Goal: Feedback & Contribution: Submit feedback/report problem

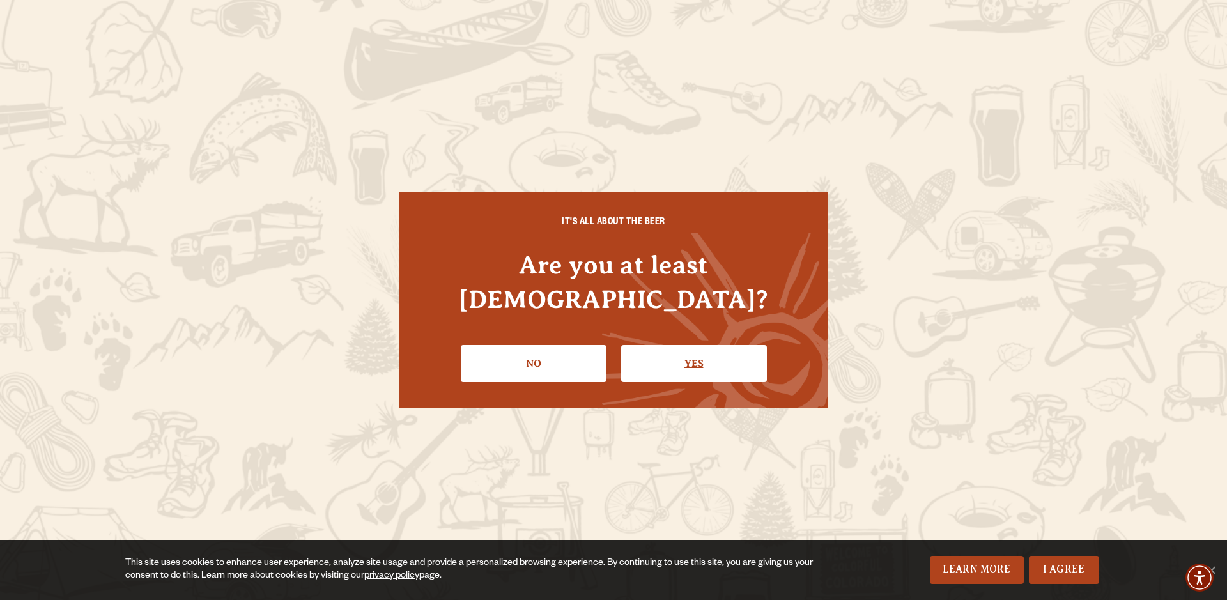
click at [708, 347] on link "Yes" at bounding box center [694, 363] width 146 height 37
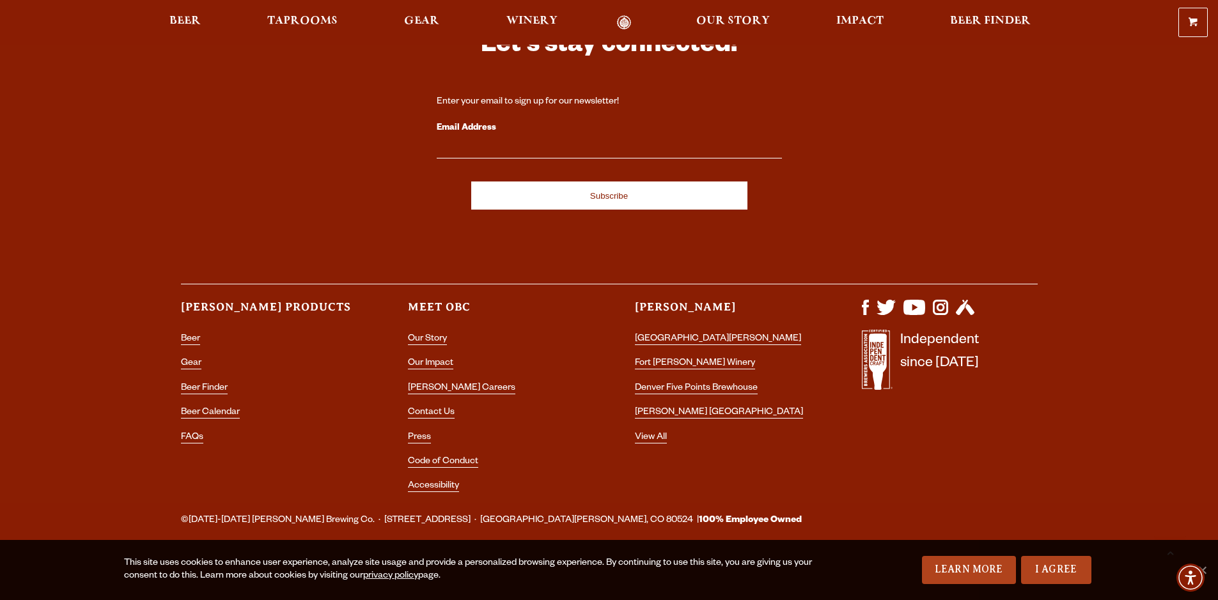
scroll to position [4176, 0]
click at [421, 408] on link "Contact Us" at bounding box center [431, 414] width 47 height 12
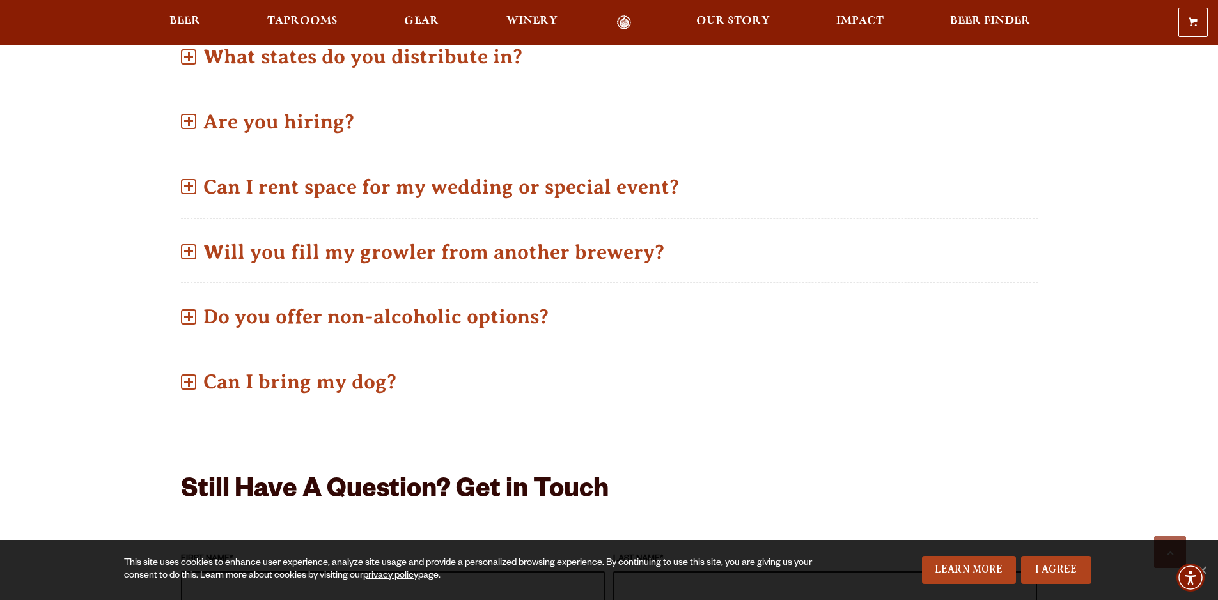
scroll to position [701, 0]
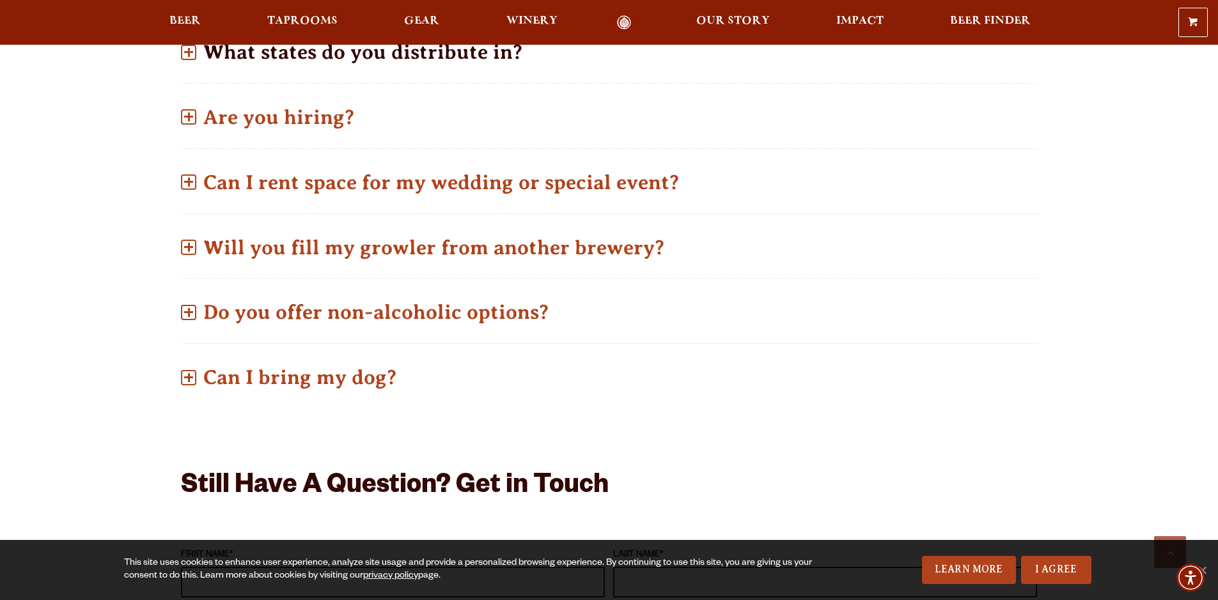
click at [181, 75] on p "What states do you distribute in?" at bounding box center [609, 51] width 857 height 45
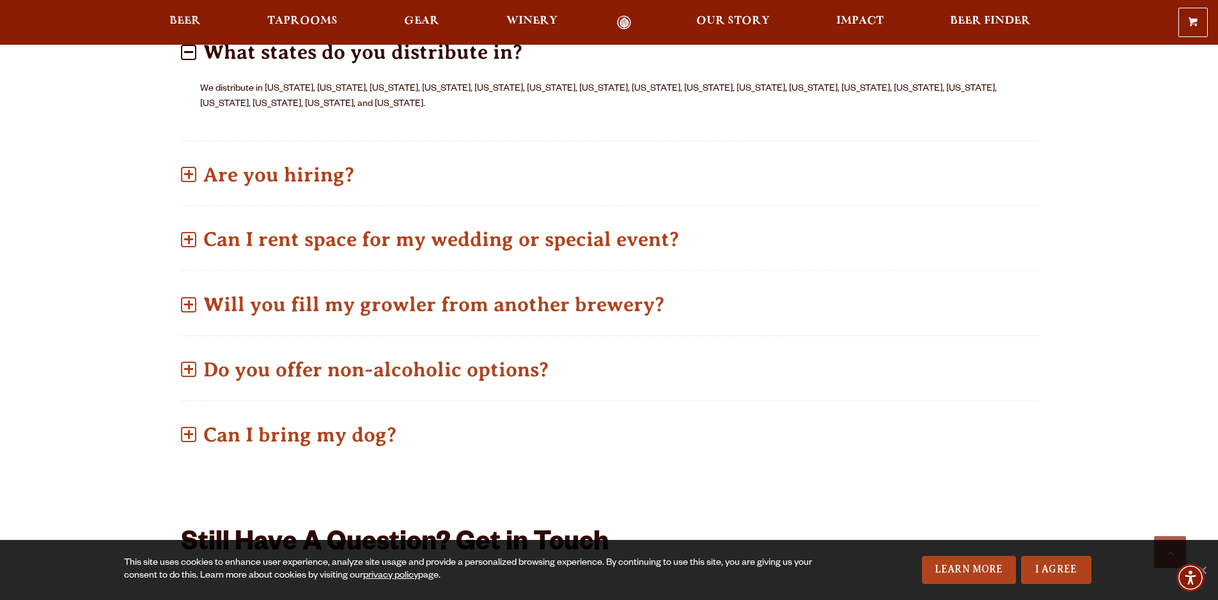
click at [181, 60] on span at bounding box center [188, 52] width 15 height 15
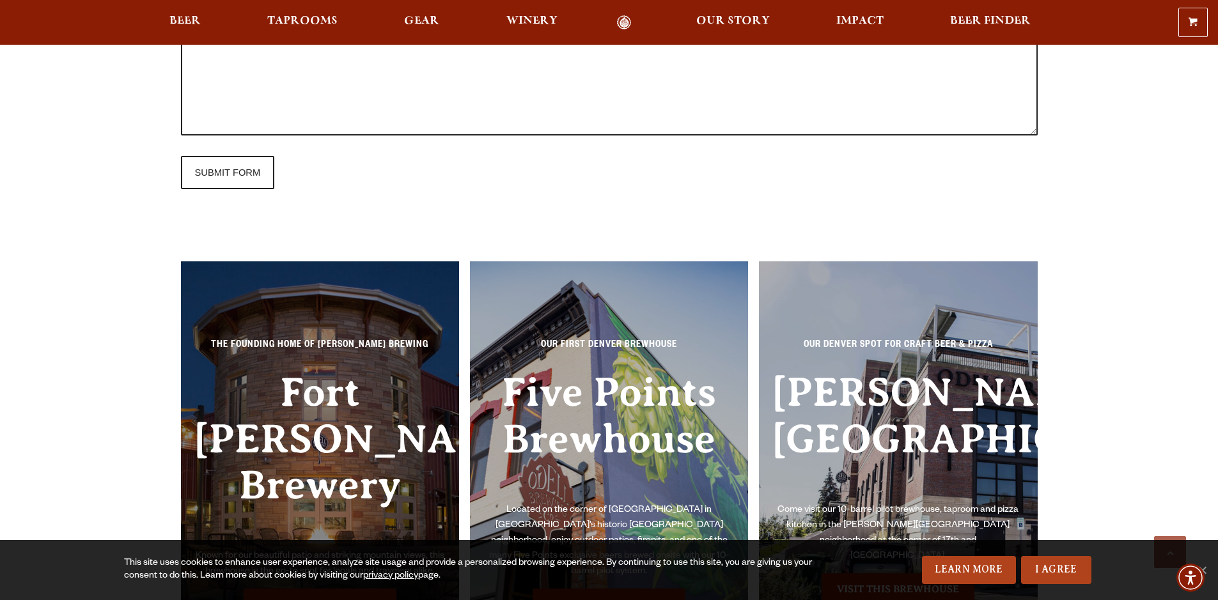
scroll to position [1447, 0]
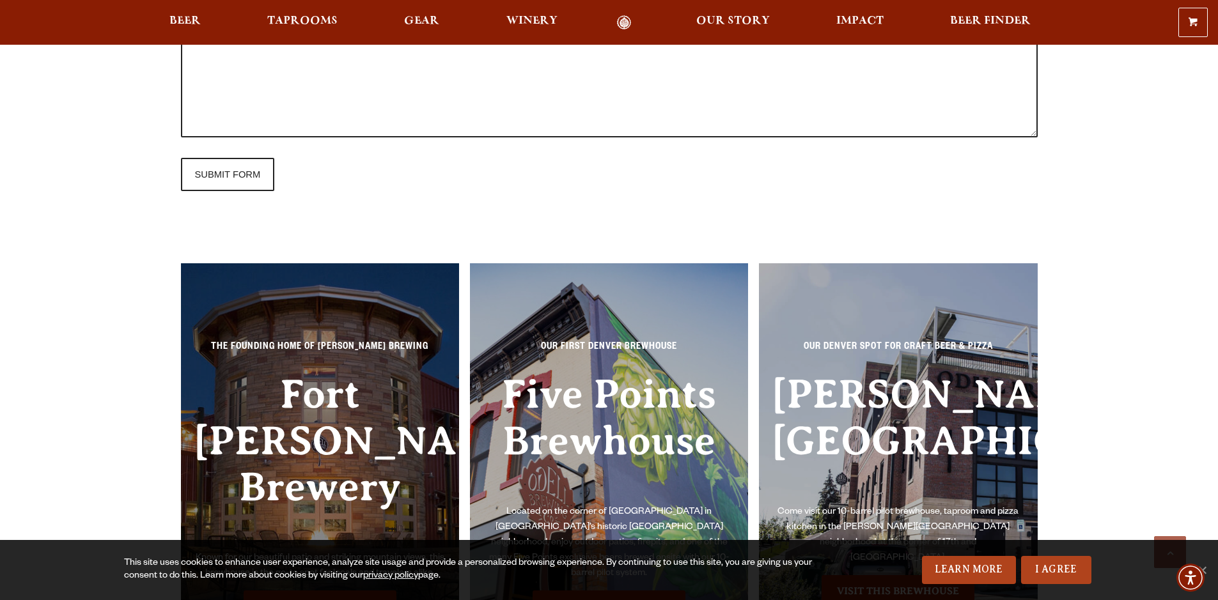
click at [181, 137] on textarea "MESSAGE" at bounding box center [609, 74] width 857 height 127
click at [237, 137] on textarea "Any chance you will include ISOLATION ALE" at bounding box center [609, 74] width 857 height 127
click at [378, 137] on textarea "Any chance you will include your ISOLATION ALE" at bounding box center [609, 74] width 857 height 127
click at [181, 137] on textarea "Any chance you will include your ISOLATION ALE" at bounding box center [609, 74] width 857 height 127
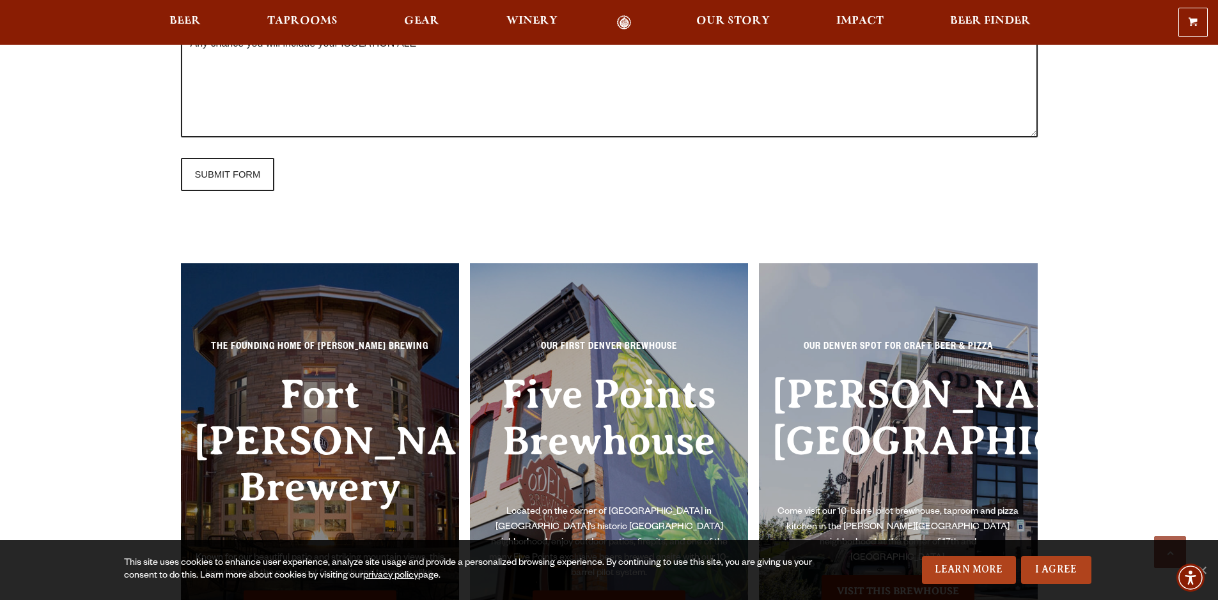
click at [373, 137] on textarea "Hello, Any chance you will include your ISOLATION ALE" at bounding box center [609, 74] width 857 height 127
click at [181, 137] on textarea "Hello, Any chance you will include your ISOLATION ALE for distribution in the […" at bounding box center [609, 74] width 857 height 127
drag, startPoint x: 272, startPoint y: 216, endPoint x: 234, endPoint y: 211, distance: 38.1
click at [234, 137] on textarea "Hello, Any chance you will include your ISOLATION ALE for distribution in the […" at bounding box center [609, 74] width 857 height 127
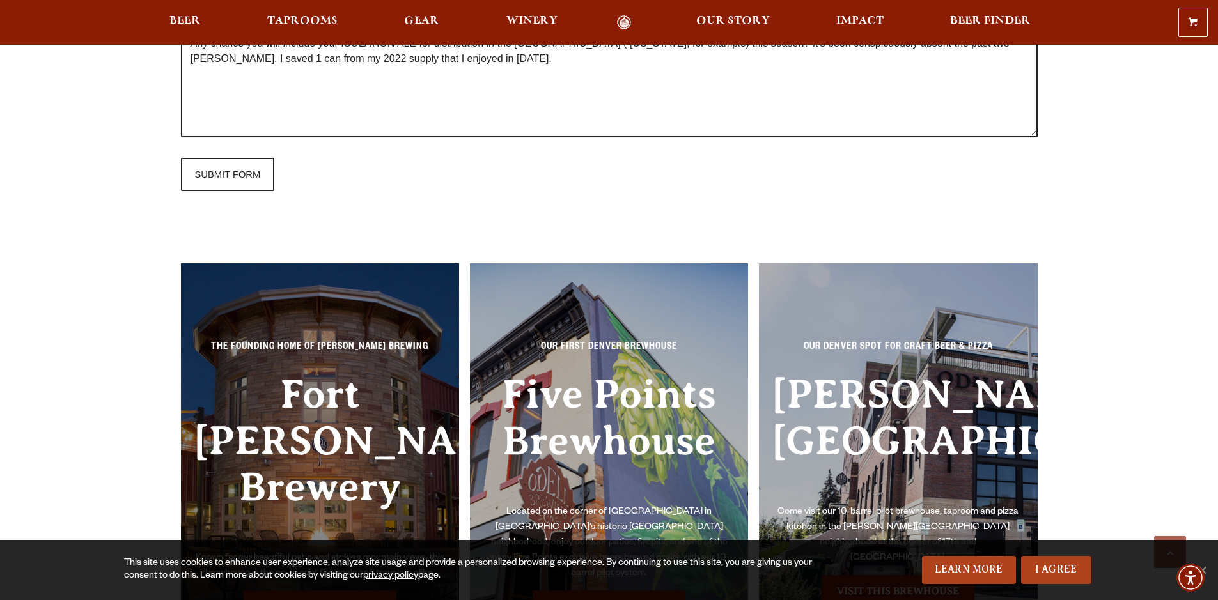
click at [1036, 137] on textarea "Hello, Any chance you will include your ISOLATION ALE for distribution in the […" at bounding box center [609, 74] width 857 height 127
drag, startPoint x: 165, startPoint y: 213, endPoint x: 157, endPoint y: 213, distance: 7.7
click at [181, 137] on textarea "Hello, Any chance you will include your ISOLATION ALE for distribution in the […" at bounding box center [609, 74] width 857 height 127
drag, startPoint x: 513, startPoint y: 210, endPoint x: 562, endPoint y: 208, distance: 49.3
click at [562, 137] on textarea "Hello, Any chance you will include your ISOLATION ALE for distribution in the […" at bounding box center [609, 74] width 857 height 127
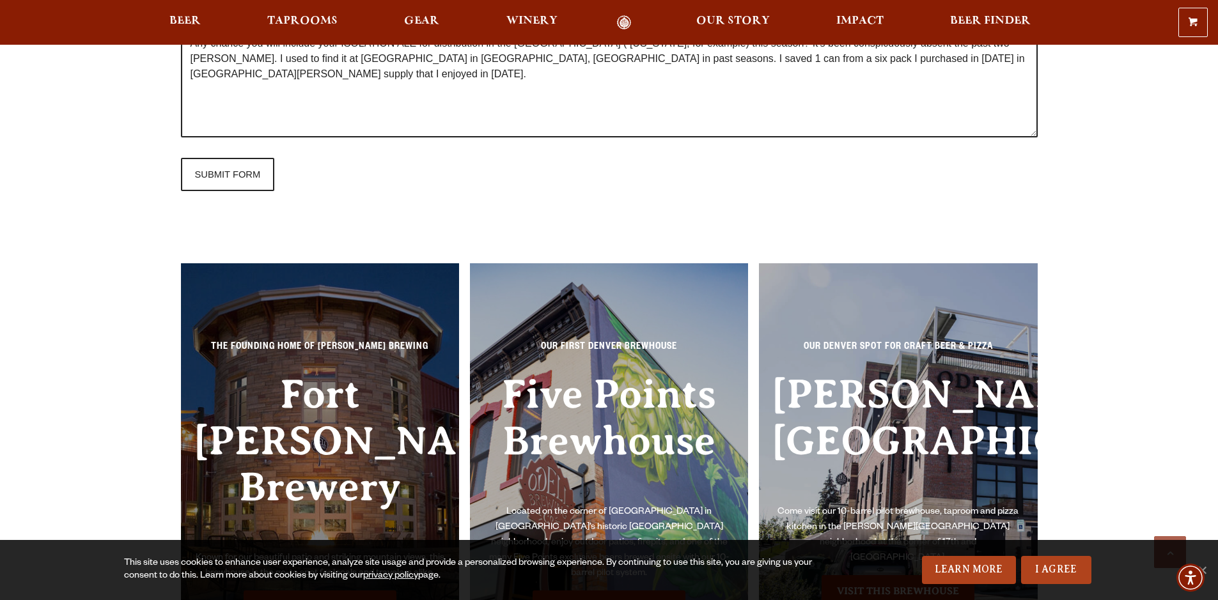
drag, startPoint x: 834, startPoint y: 212, endPoint x: 852, endPoint y: 211, distance: 18.6
click at [814, 137] on textarea "Hello, Any chance you will include your ISOLATION ALE for distribution in the […" at bounding box center [609, 74] width 857 height 127
drag, startPoint x: 903, startPoint y: 211, endPoint x: 813, endPoint y: 212, distance: 90.8
click at [813, 137] on textarea "Hello, Any chance you will include your ISOLATION ALE for distribution in the […" at bounding box center [609, 74] width 857 height 127
type textarea "Hello, Any chance you will include your ISOLATION ALE for distribution in the […"
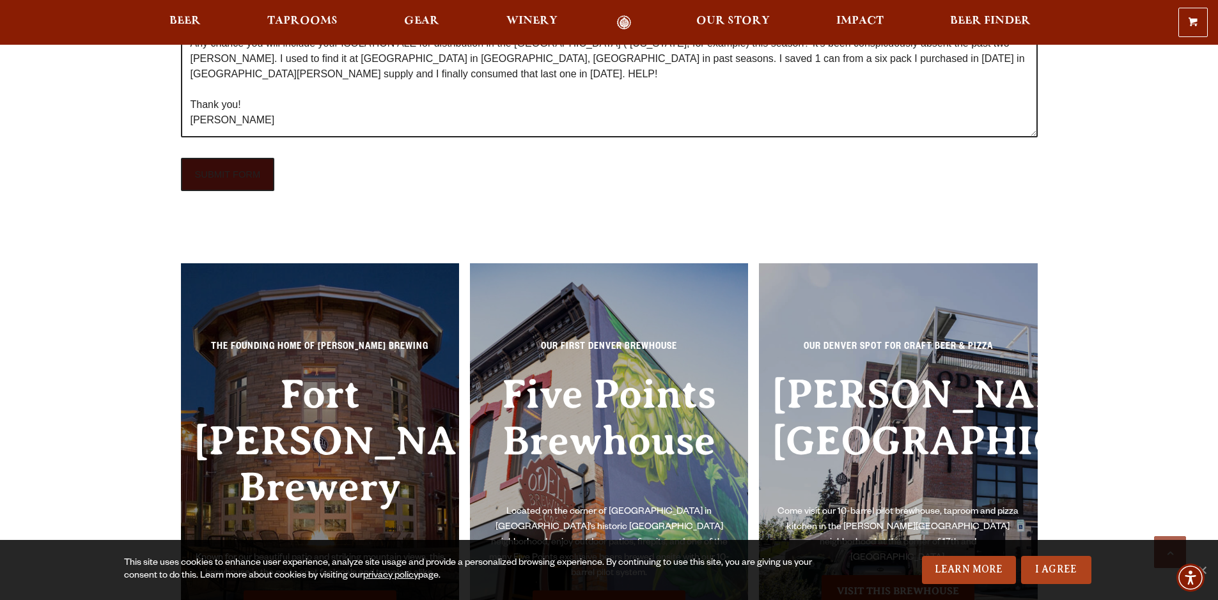
click at [181, 191] on input "SUBMIT FORM" at bounding box center [228, 174] width 94 height 33
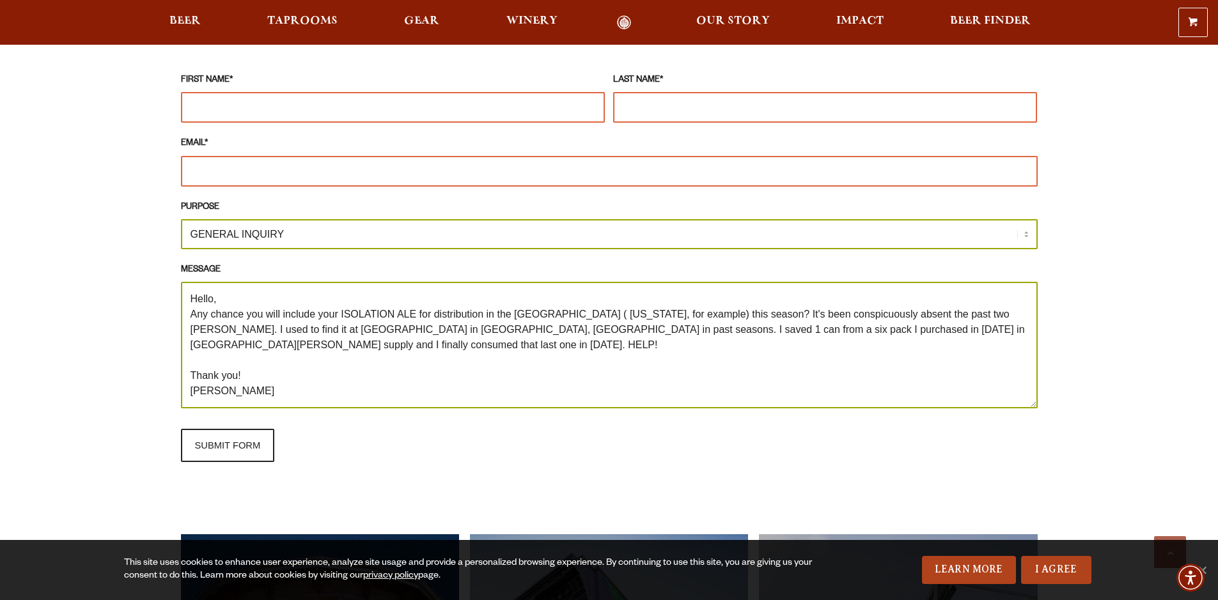
scroll to position [1169, 0]
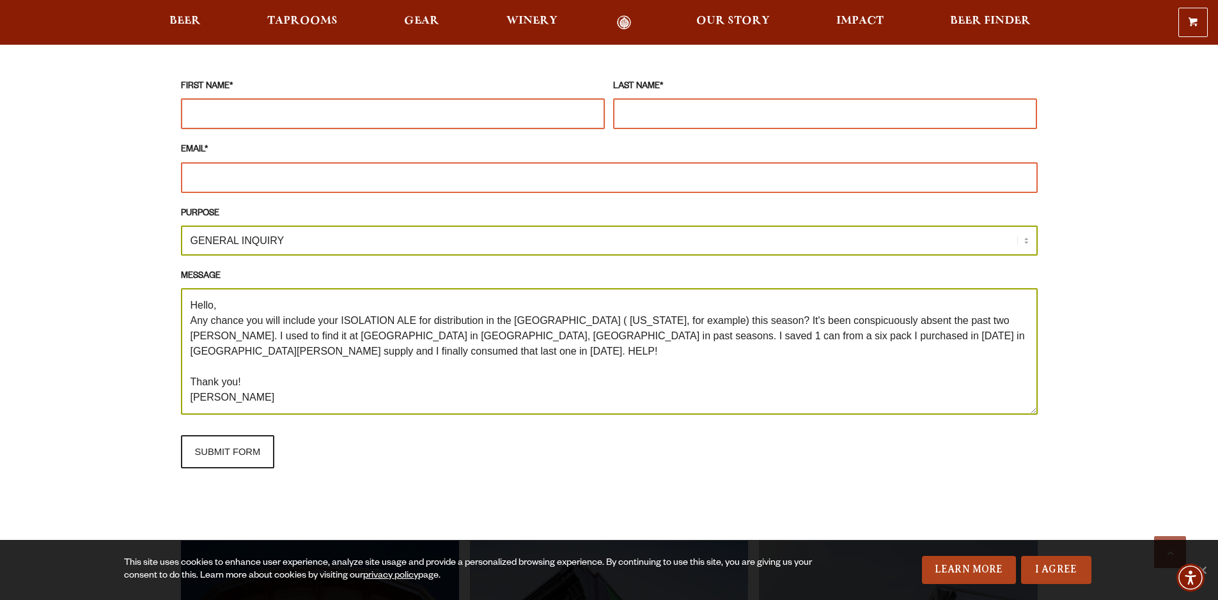
click at [226, 129] on input "FIRST NAME *" at bounding box center [393, 113] width 424 height 31
click at [181, 193] on input "EMAIL *" at bounding box center [609, 177] width 857 height 31
type input "[EMAIL_ADDRESS][DOMAIN_NAME]"
click at [181, 129] on input "FIRST NAME *" at bounding box center [393, 113] width 424 height 31
type input "[PERSON_NAME]"
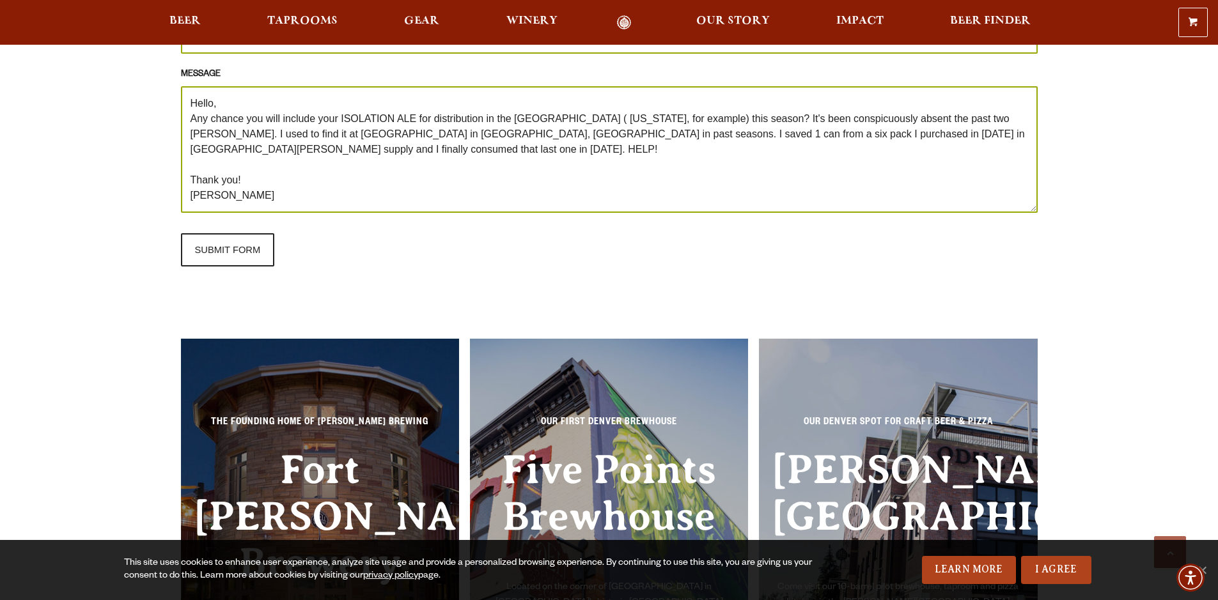
scroll to position [1420, 0]
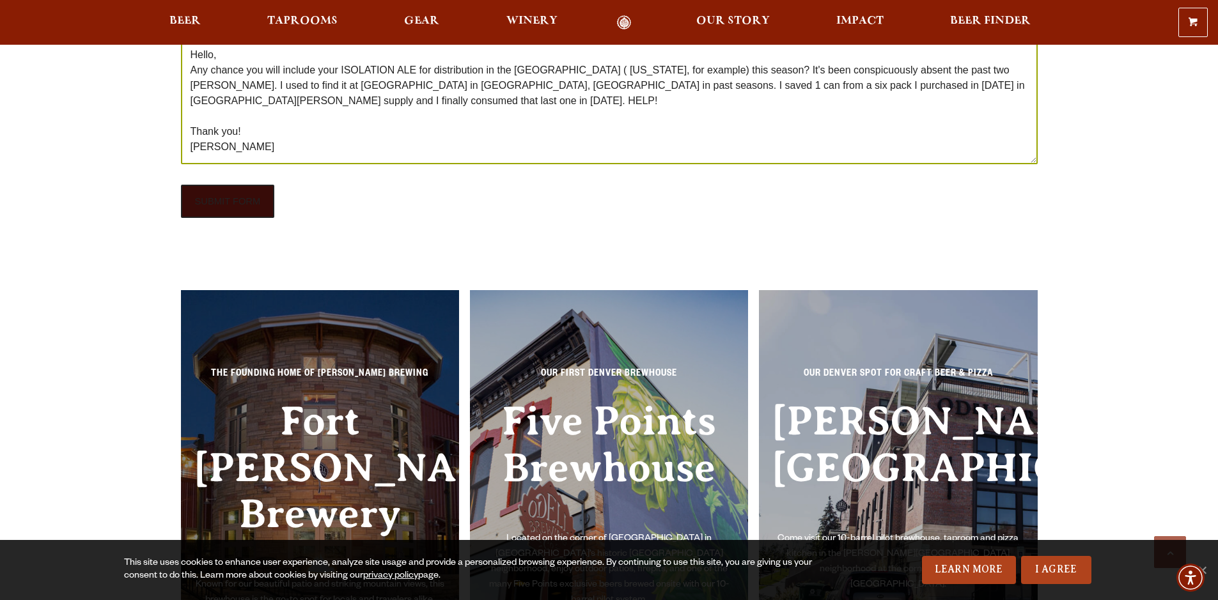
type input "[PERSON_NAME]"
click at [181, 218] on input "SUBMIT FORM" at bounding box center [228, 201] width 94 height 33
type input "Sending"
